Goal: Task Accomplishment & Management: Manage account settings

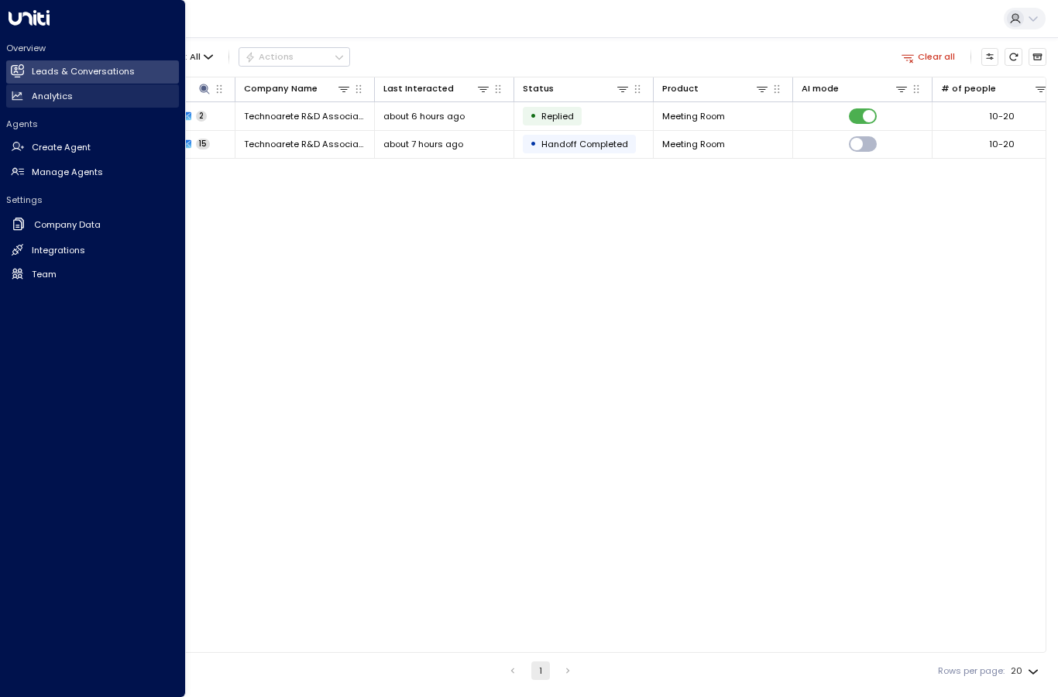
click at [51, 95] on h2 "Analytics" at bounding box center [52, 96] width 41 height 13
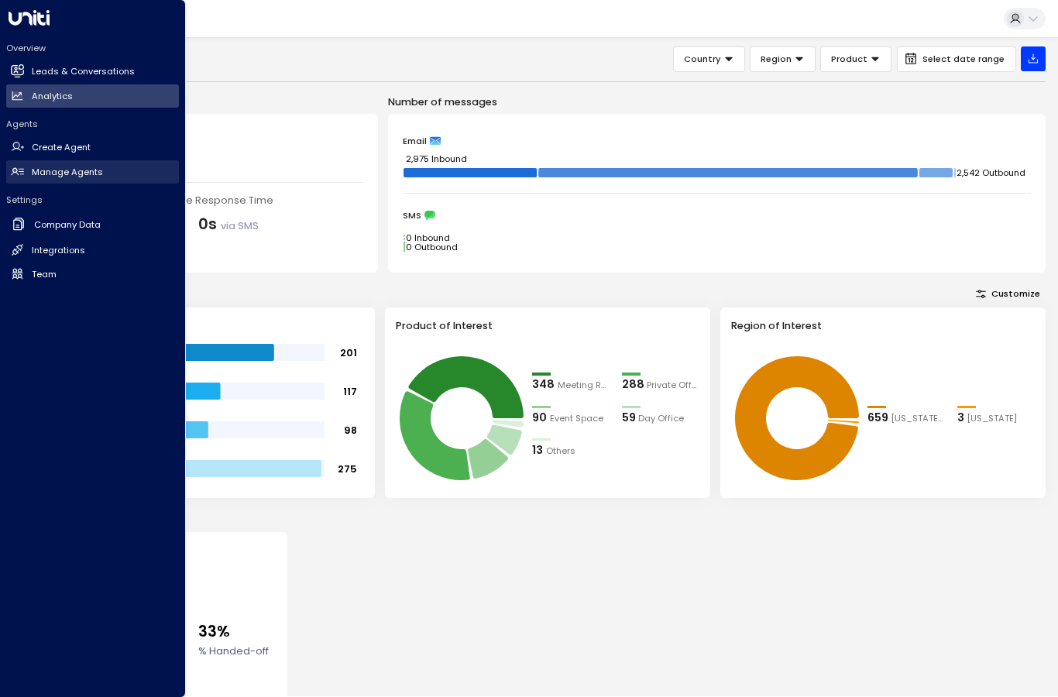
click at [53, 180] on link "Manage Agents Manage Agents" at bounding box center [92, 171] width 173 height 23
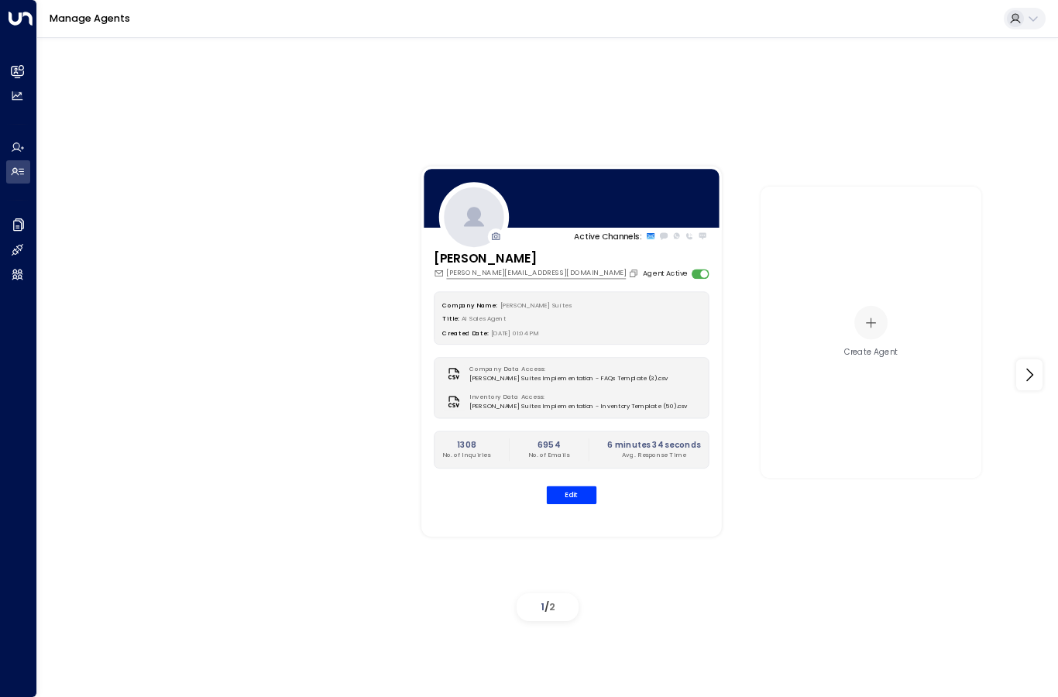
click at [297, 529] on div "Active Channels: Leo Hudson leo@jaysuites.com Agent Active Company Name: Jay Su…" at bounding box center [547, 374] width 959 height 504
click at [571, 504] on div "Company Name: Jay Suites Title: AI Sales Agent Created Date: 06/09/2025, 01:04 …" at bounding box center [571, 398] width 275 height 212
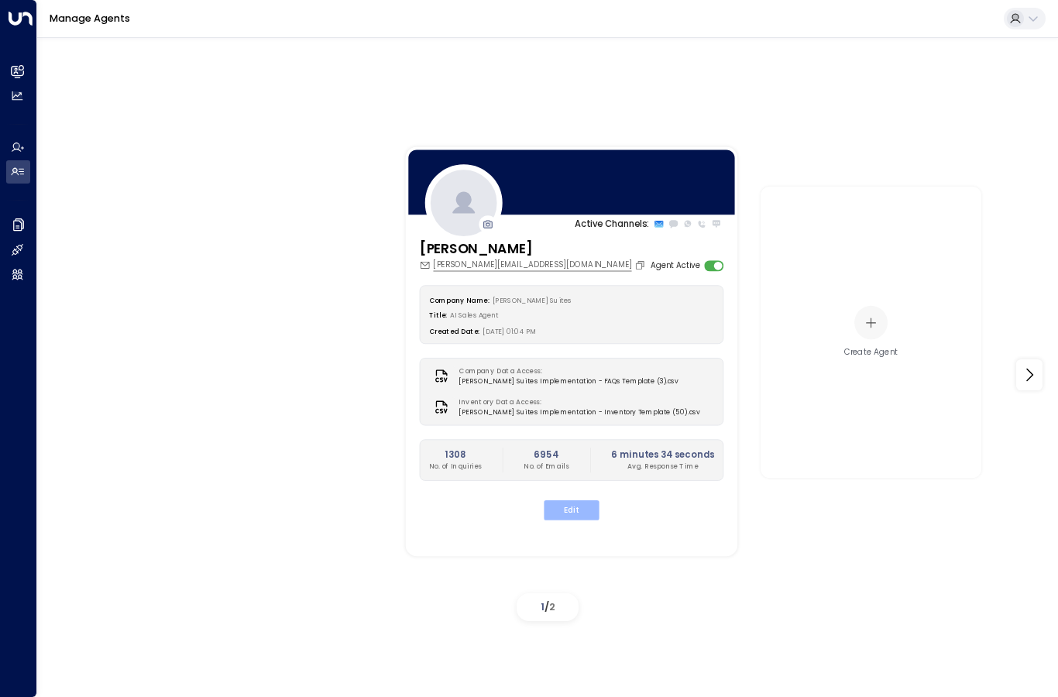
click at [573, 520] on button "Edit" at bounding box center [571, 510] width 55 height 20
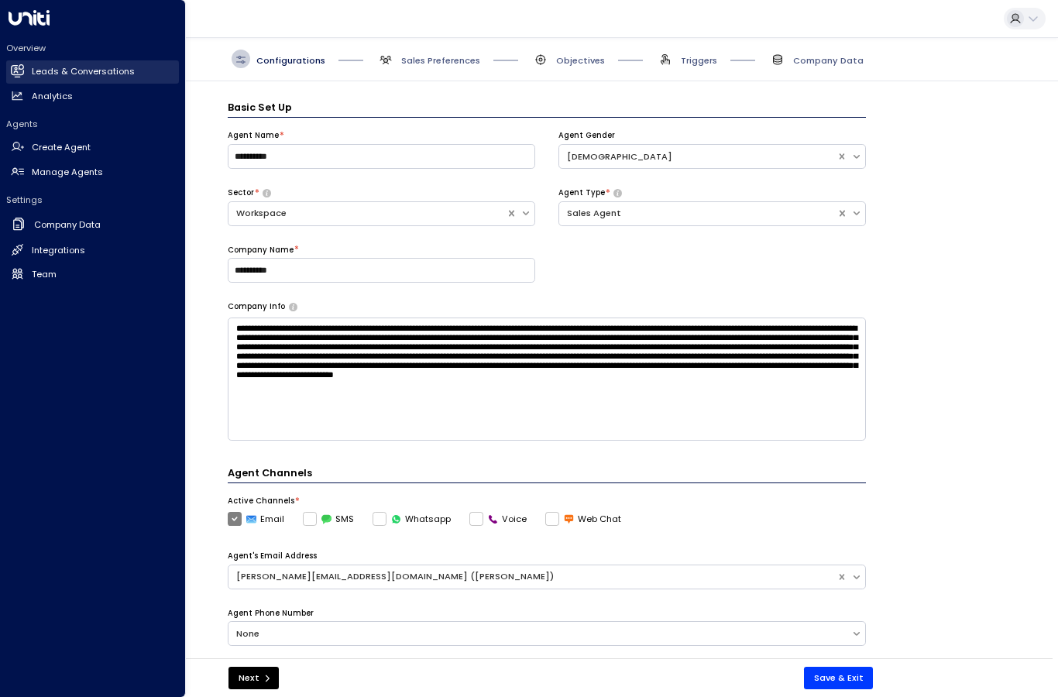
click at [9, 77] on link "Leads & Conversations Leads & Conversations" at bounding box center [92, 71] width 173 height 23
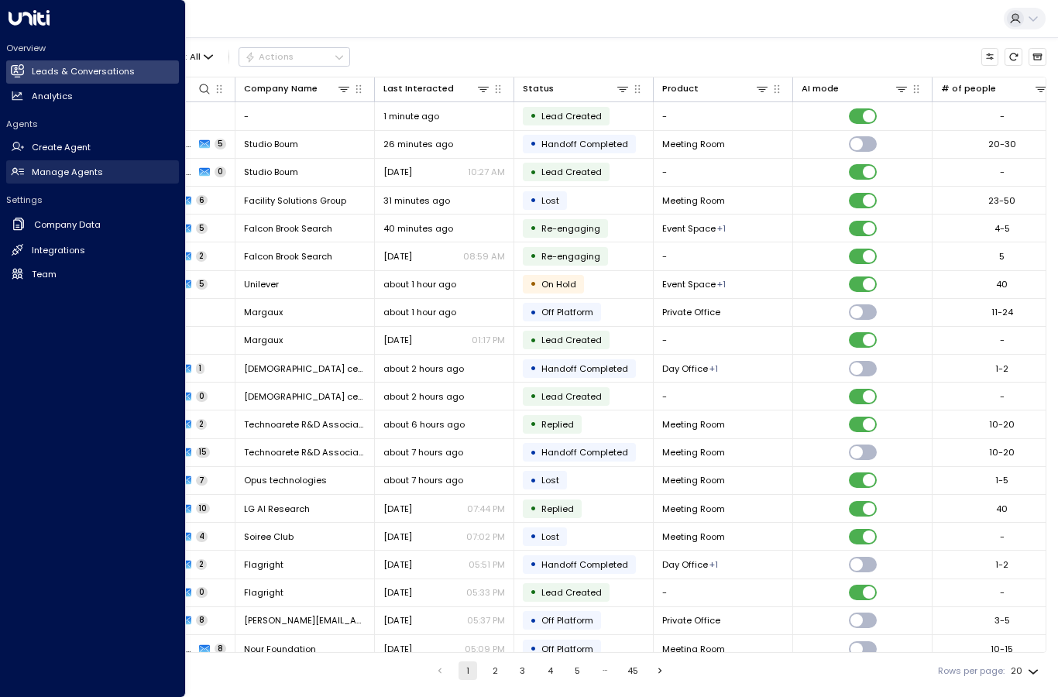
click at [47, 173] on h2 "Manage Agents" at bounding box center [67, 172] width 71 height 13
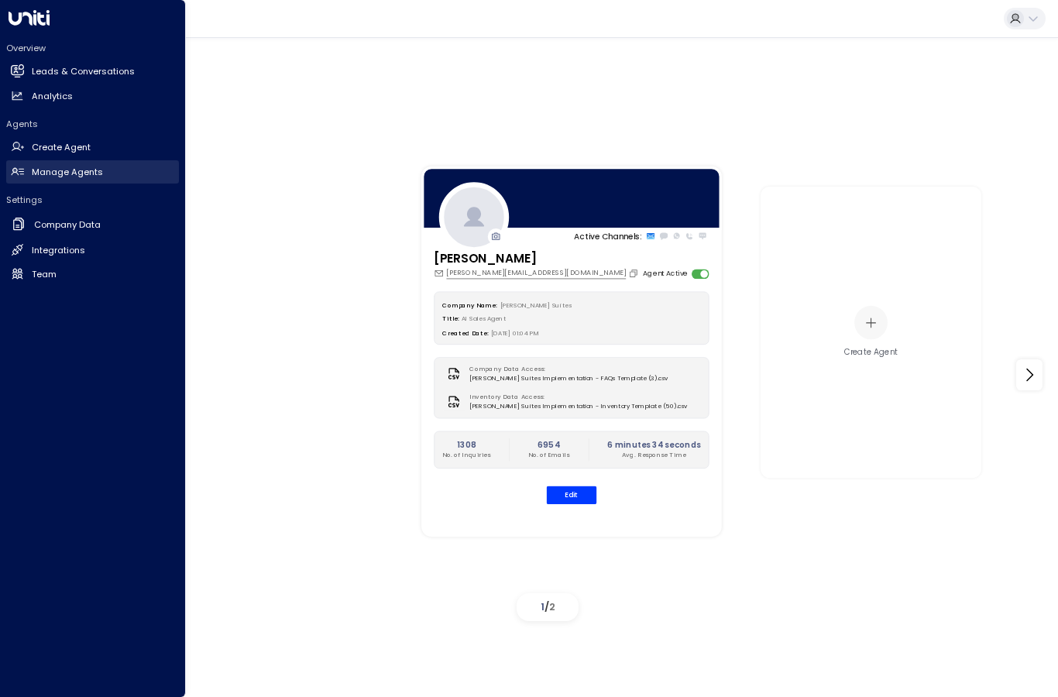
click at [578, 479] on div "Company Name: Jay Suites Title: AI Sales Agent Created Date: 06/09/2025, 01:04 …" at bounding box center [571, 398] width 275 height 212
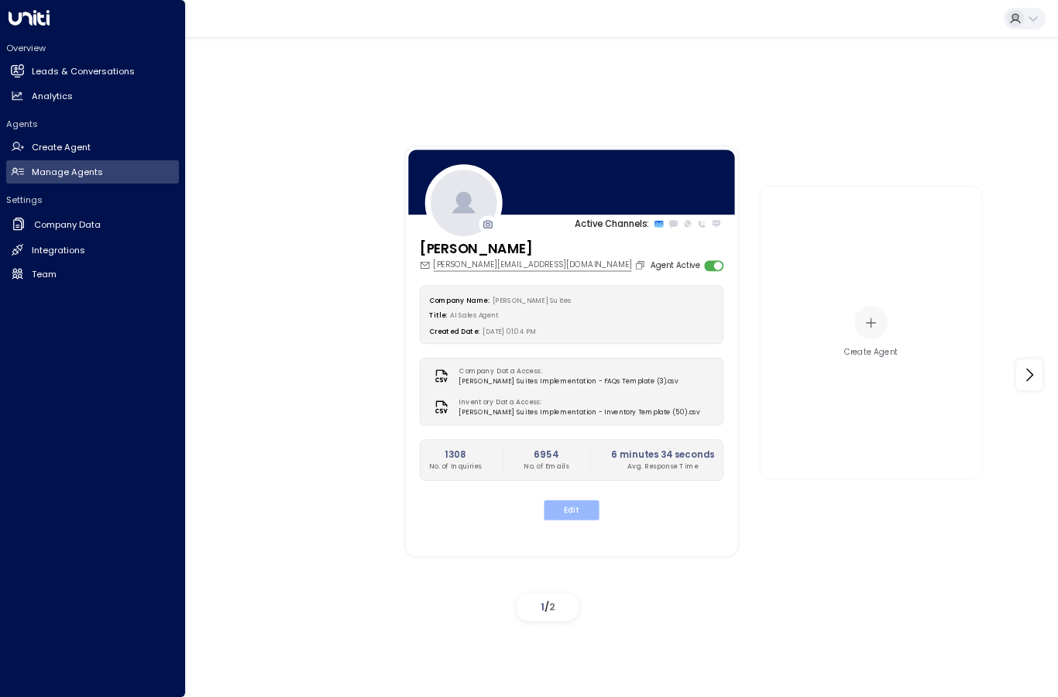
click at [563, 504] on button "Edit" at bounding box center [571, 510] width 55 height 20
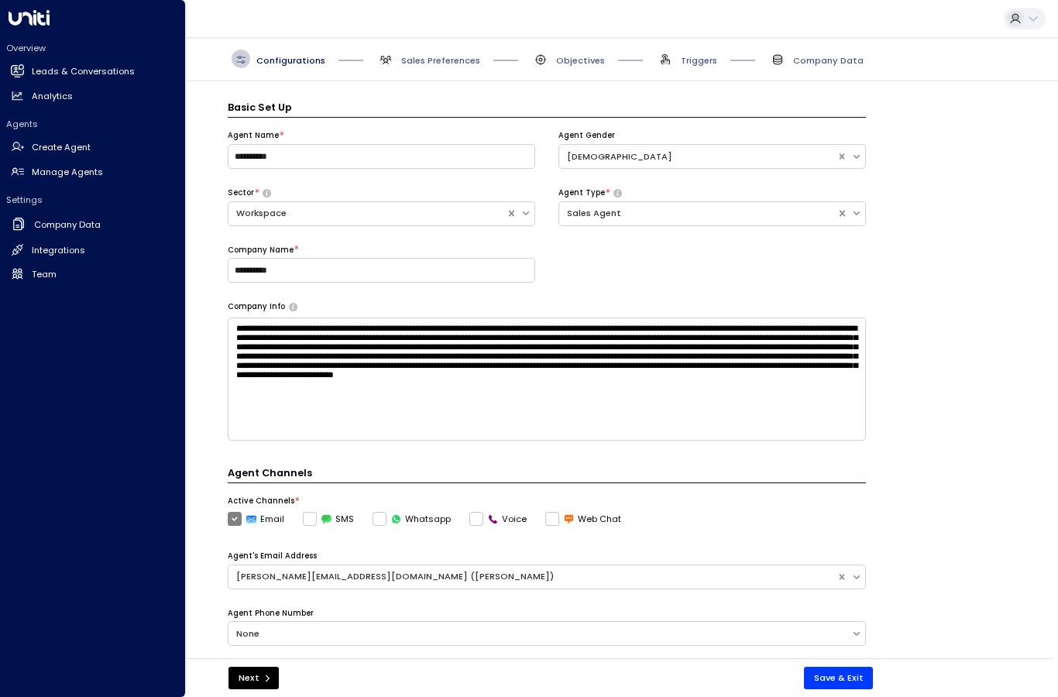
click at [228, 100] on h3 "Basic Set Up" at bounding box center [547, 109] width 638 height 18
click at [248, 318] on textarea at bounding box center [547, 379] width 638 height 123
